Goal: Task Accomplishment & Management: Use online tool/utility

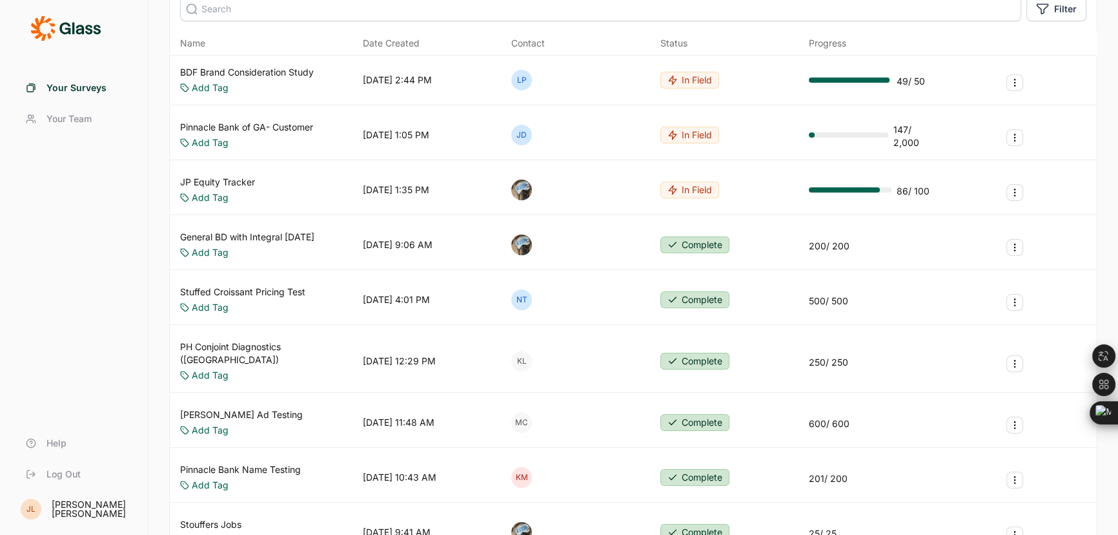
scroll to position [293, 0]
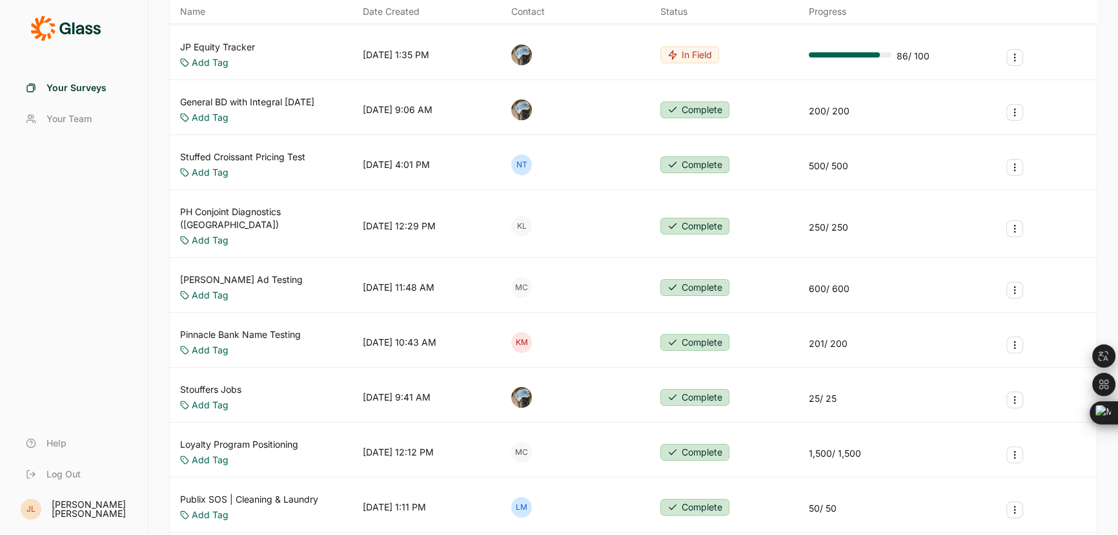
click at [296, 328] on link "Pinnacle Bank Name Testing" at bounding box center [240, 334] width 121 height 13
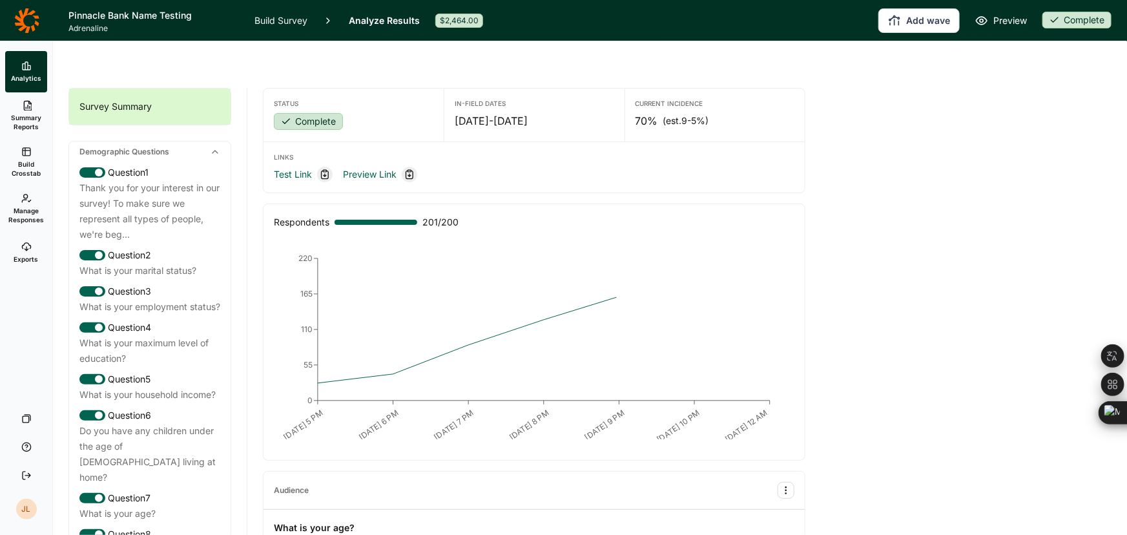
click at [26, 252] on link "Exports" at bounding box center [26, 252] width 42 height 41
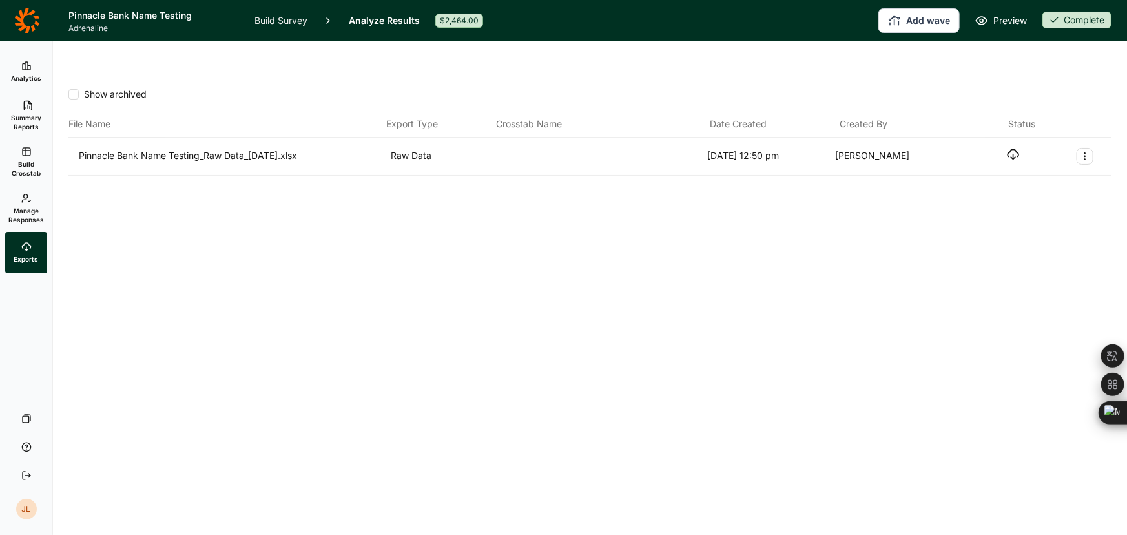
click at [26, 203] on link "Manage Responses" at bounding box center [26, 208] width 42 height 46
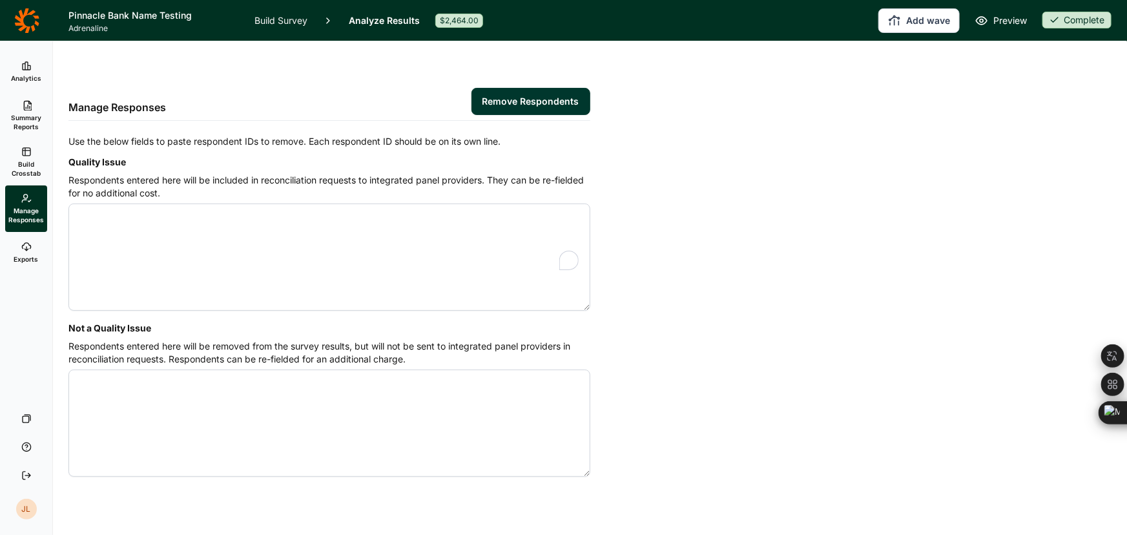
click at [23, 170] on span "Build Crosstab" at bounding box center [26, 168] width 32 height 18
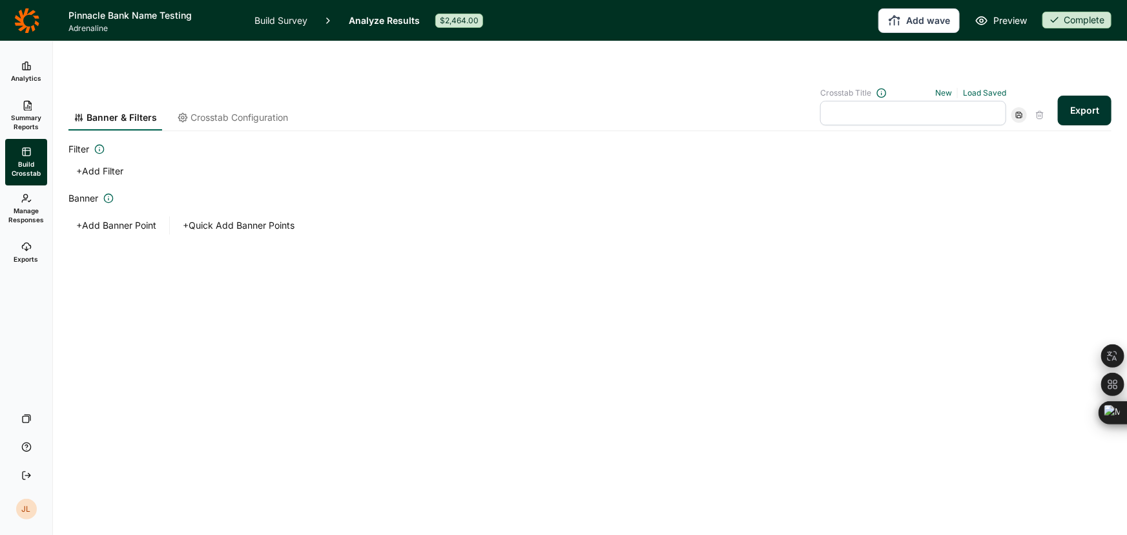
click at [40, 110] on link "Summary Reports" at bounding box center [26, 115] width 42 height 46
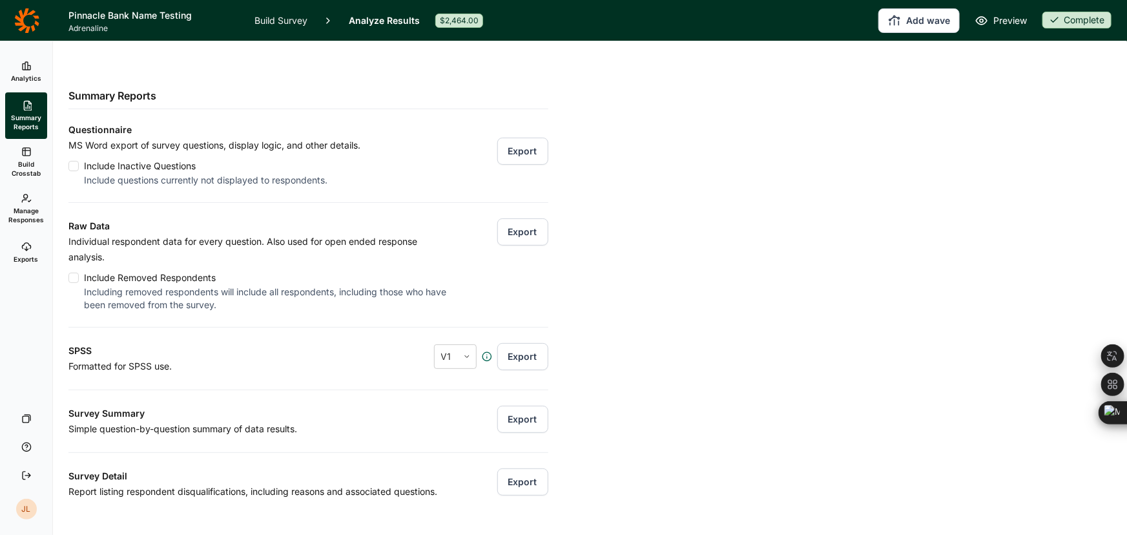
click at [511, 218] on button "Export" at bounding box center [522, 231] width 51 height 27
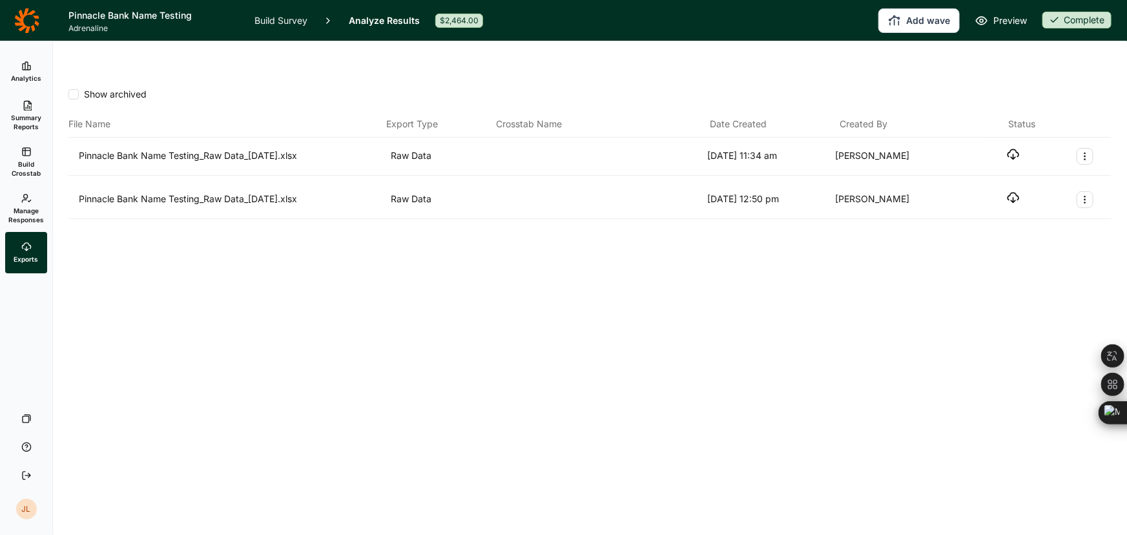
click at [1018, 150] on use "button" at bounding box center [1013, 155] width 11 height 10
click at [25, 193] on icon at bounding box center [26, 198] width 10 height 10
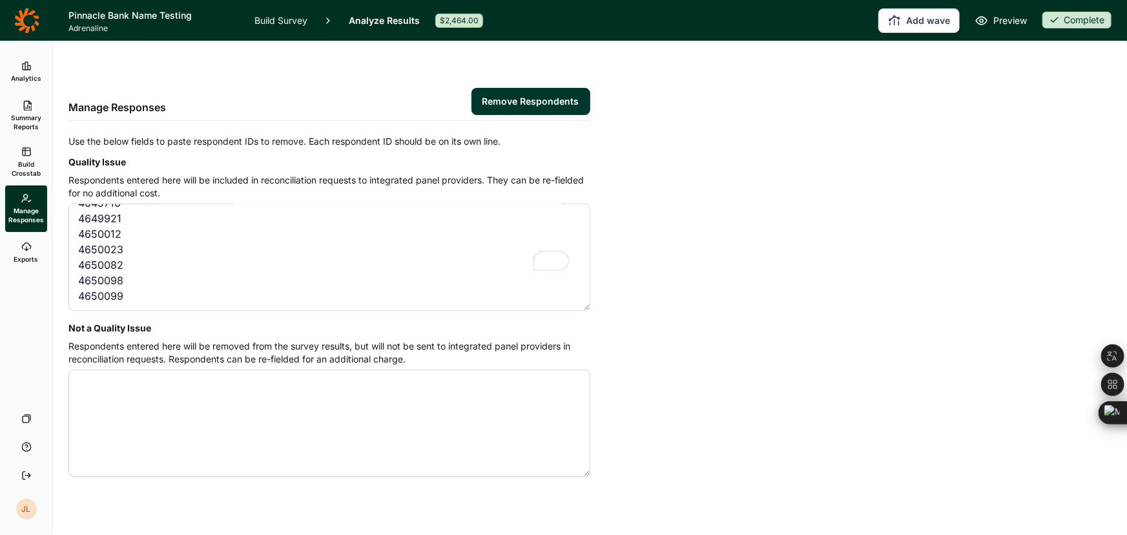
scroll to position [642, 0]
type textarea "4648524 4648538 4648560 4648567 4648569 4648657 4648693 4648757 4648758 4648772…"
click at [504, 88] on button "Remove Respondents" at bounding box center [530, 101] width 119 height 27
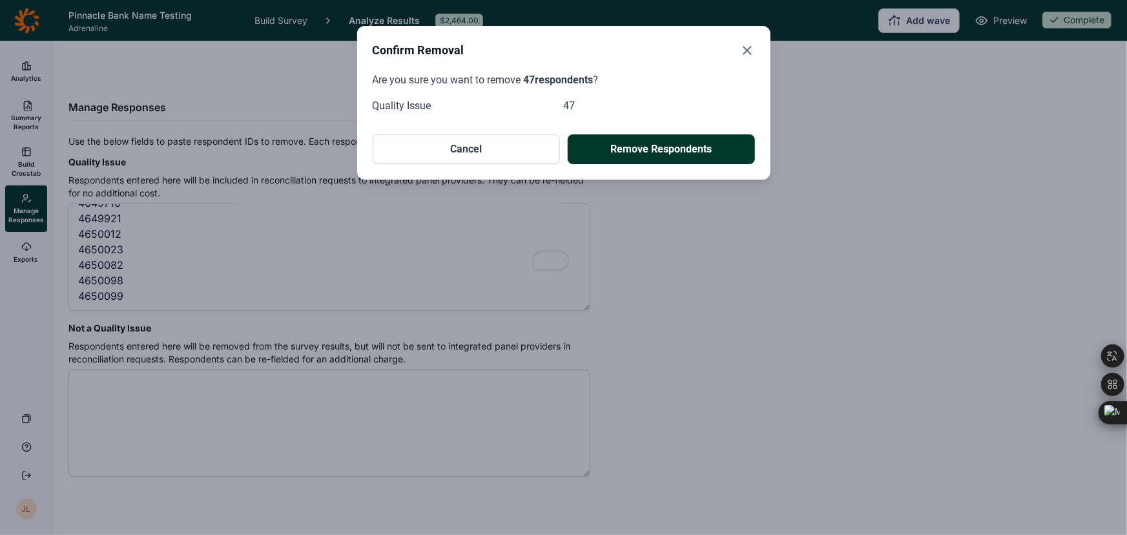
click at [624, 147] on button "Remove Respondents" at bounding box center [661, 149] width 187 height 30
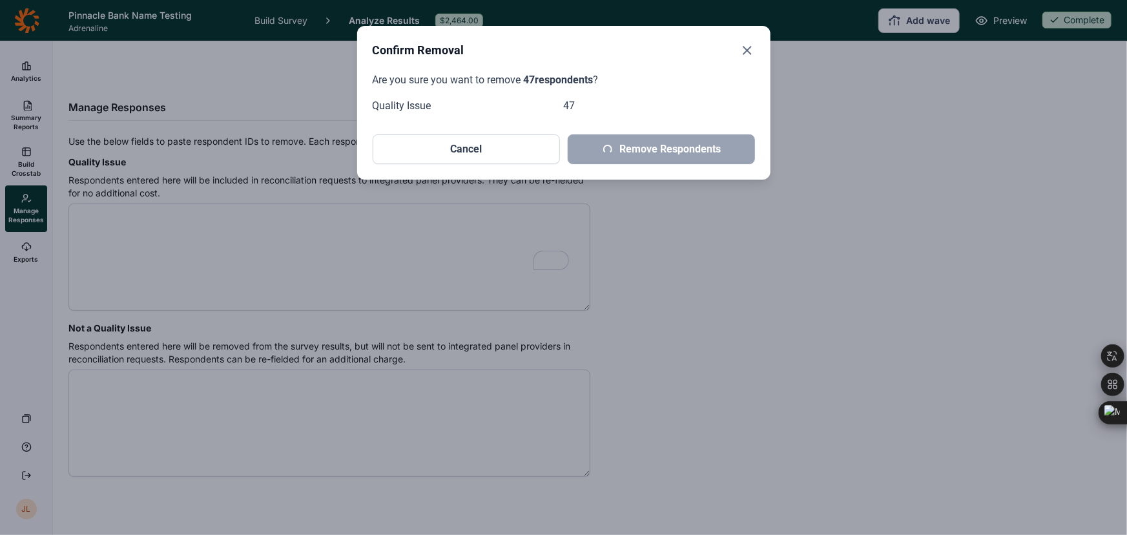
scroll to position [0, 0]
